Goal: Check status: Check status

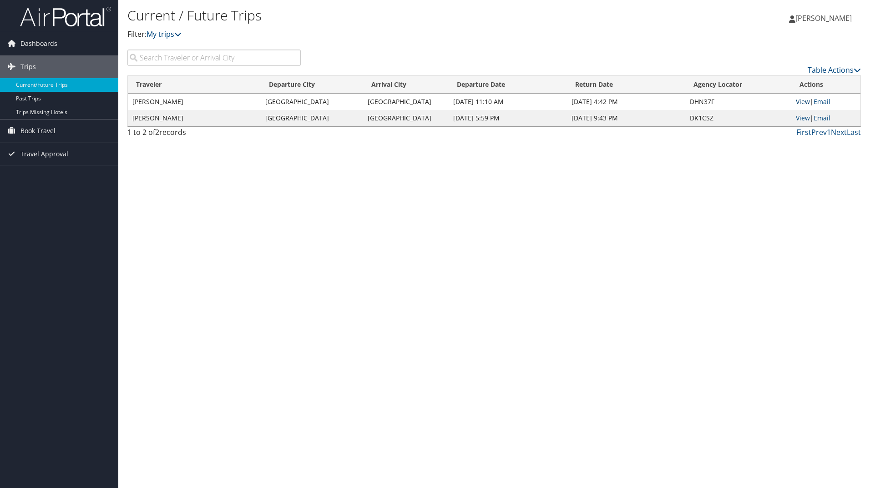
click at [802, 102] on link "View" at bounding box center [802, 101] width 14 height 9
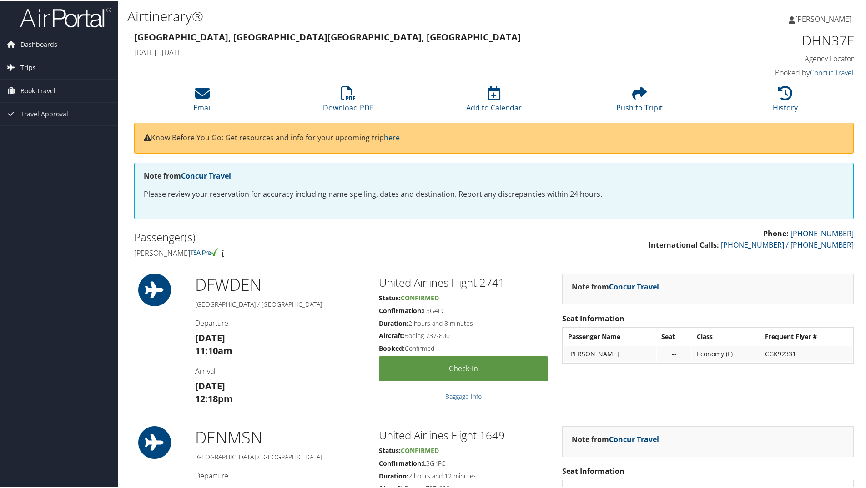
click at [30, 63] on span "Trips" at bounding box center [27, 66] width 15 height 23
click at [43, 37] on span "Dashboards" at bounding box center [38, 43] width 37 height 23
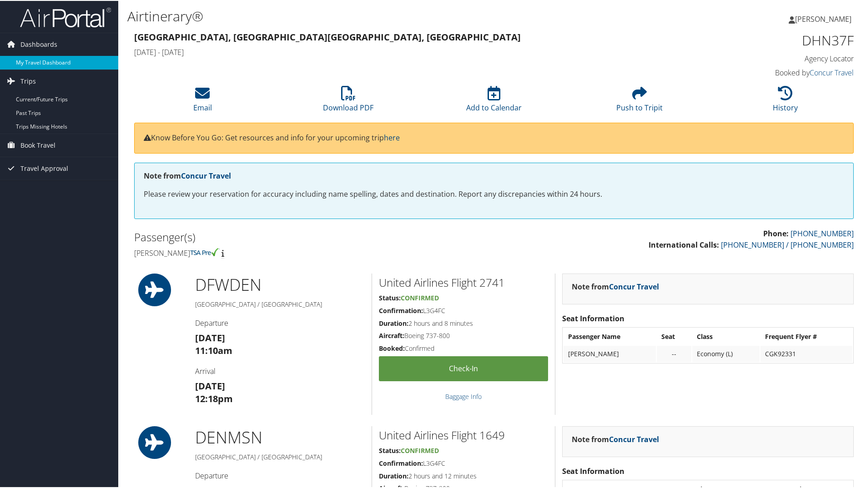
click at [39, 57] on link "My Travel Dashboard" at bounding box center [59, 62] width 118 height 14
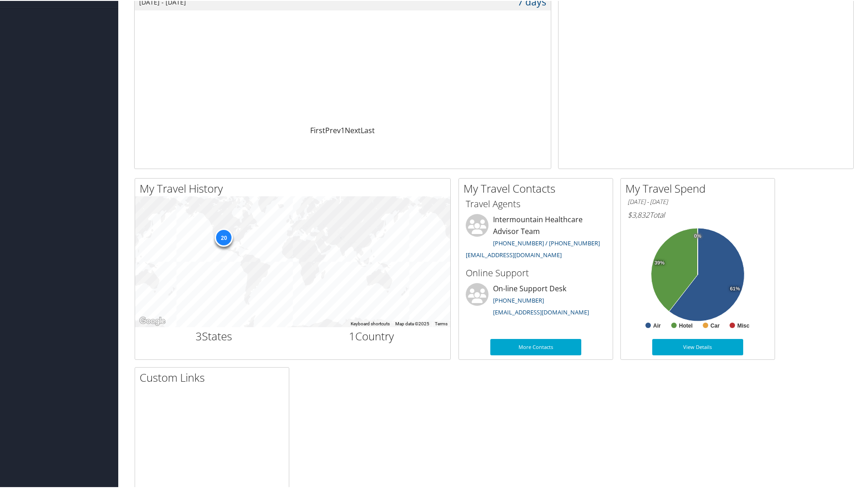
scroll to position [133, 0]
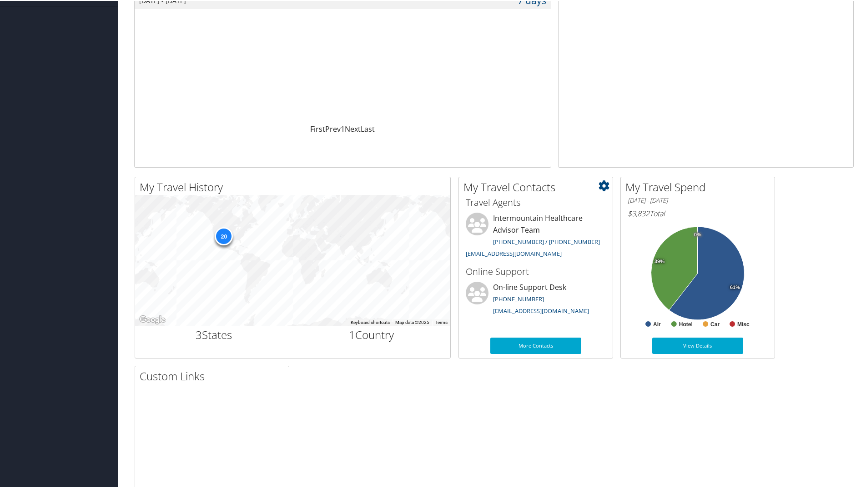
click at [508, 299] on link "[PHONE_NUMBER]" at bounding box center [518, 298] width 51 height 8
click at [629, 104] on div "My Action Items 0 Travel Approvals Pending (Advisor Booked) 1 Trips Missing Hot…" at bounding box center [706, 34] width 296 height 265
click at [516, 240] on link "[PHONE_NUMBER] / [PHONE_NUMBER]" at bounding box center [546, 241] width 107 height 8
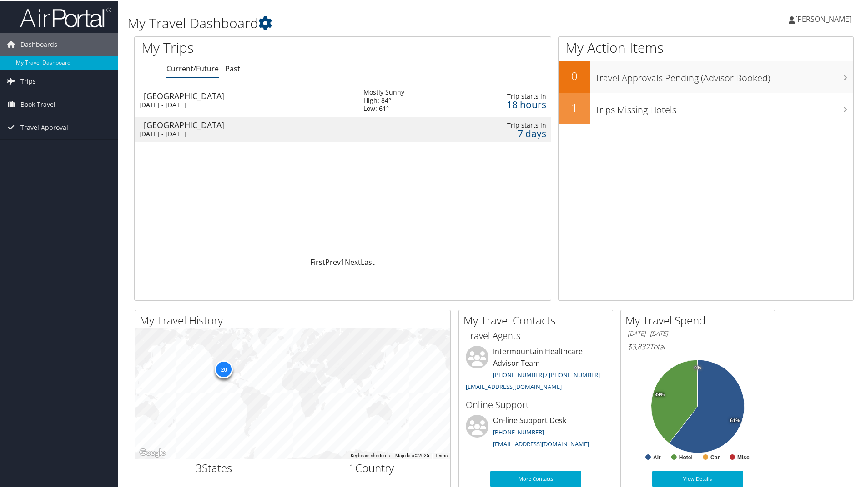
click at [171, 97] on div "[GEOGRAPHIC_DATA]" at bounding box center [249, 95] width 211 height 8
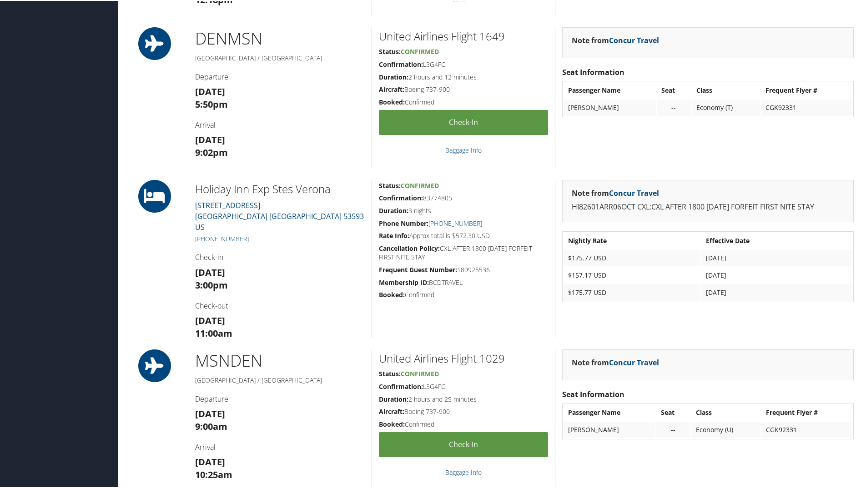
scroll to position [397, 0]
